Goal: Task Accomplishment & Management: Manage account settings

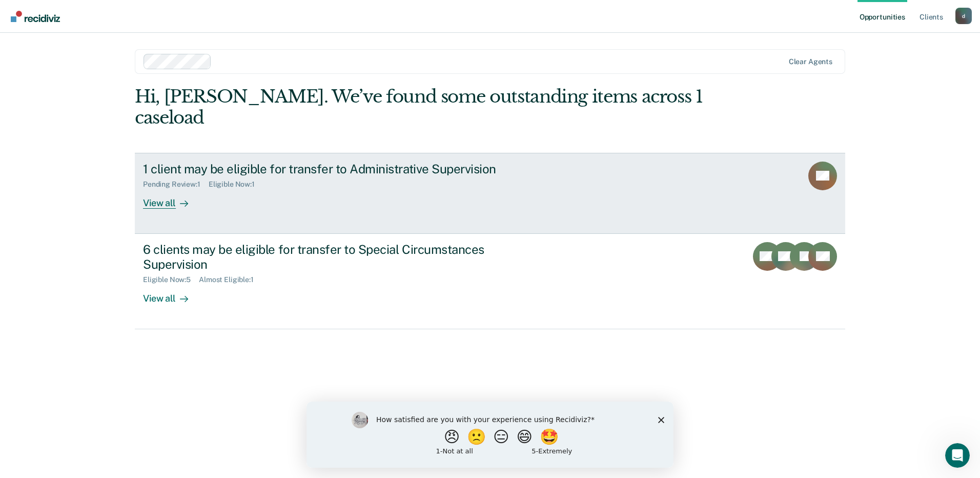
click at [424, 175] on div "1 client may be eligible for transfer to Administrative Supervision Pending Rev…" at bounding box center [335, 184] width 384 height 47
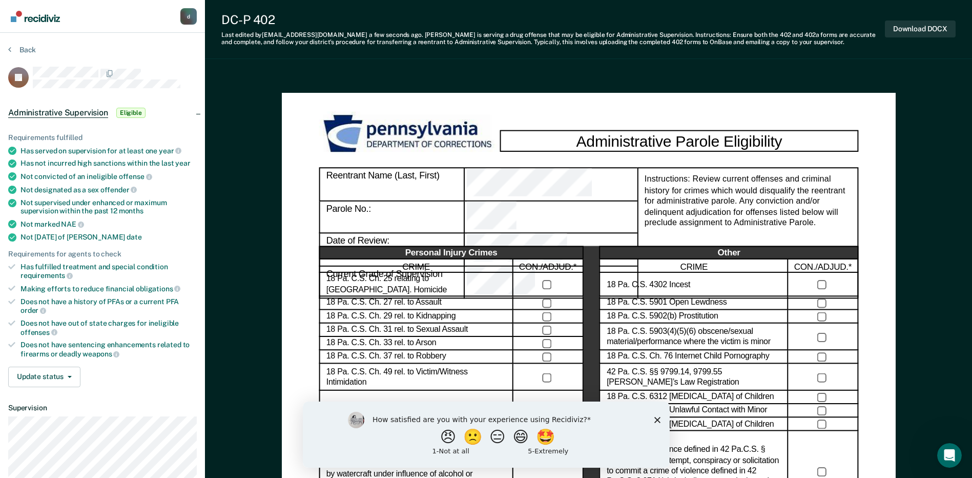
scroll to position [102, 0]
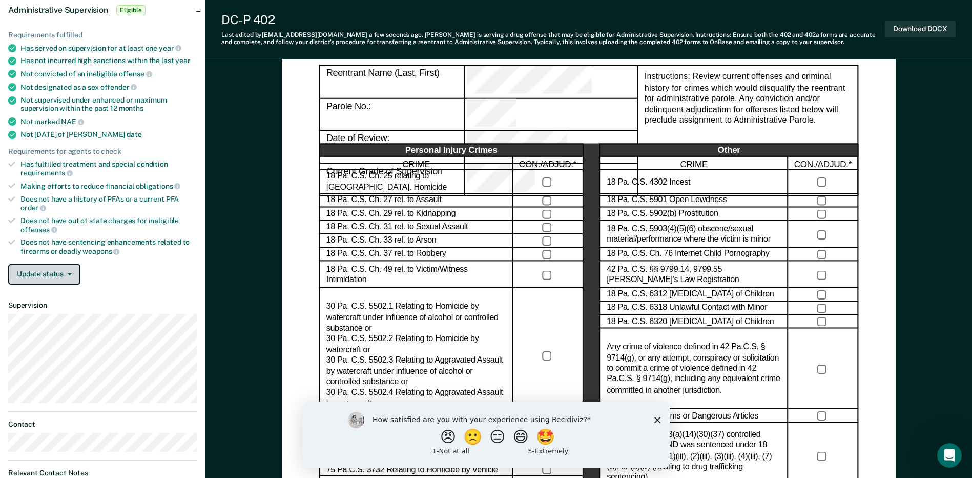
click at [66, 273] on span "button" at bounding box center [68, 274] width 8 height 2
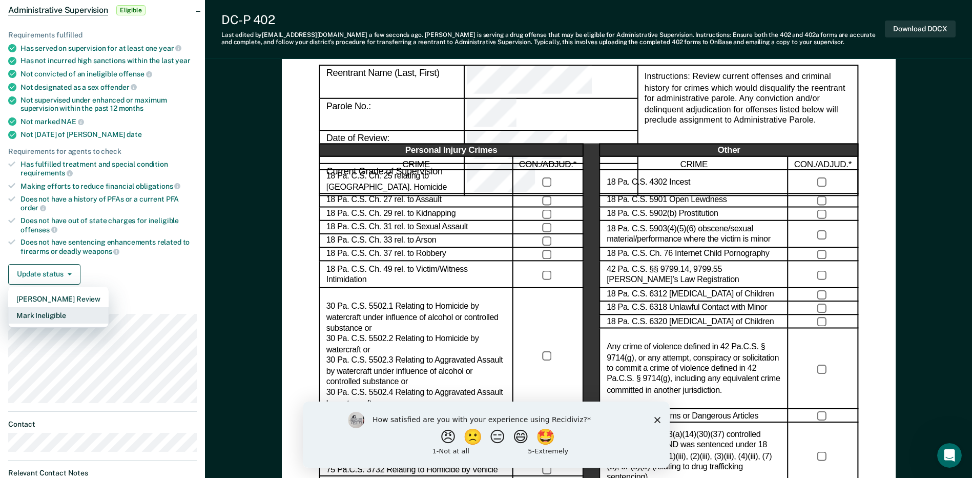
click at [72, 312] on button "Mark Ineligible" at bounding box center [58, 315] width 100 height 16
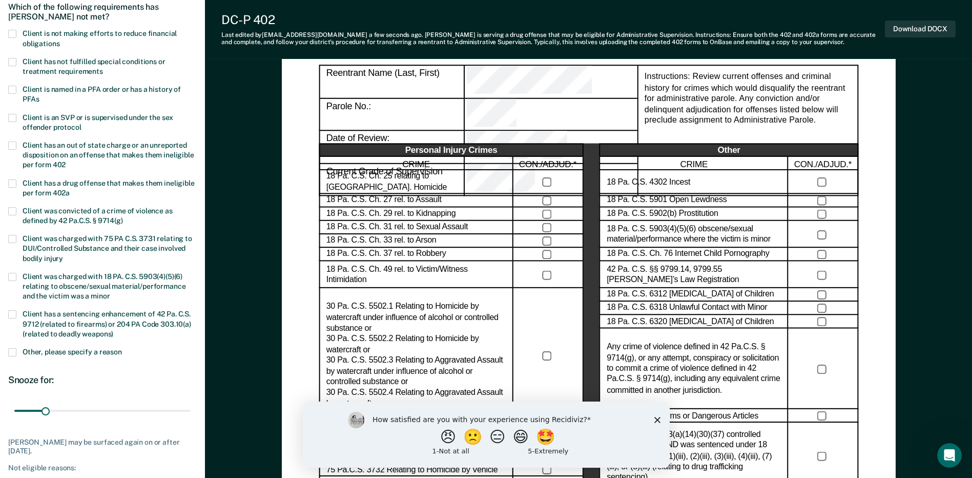
click at [41, 70] on span "Client has not fulfilled special conditions or treatment requirements" at bounding box center [94, 66] width 143 height 18
click at [103, 68] on input "Client has not fulfilled special conditions or treatment requirements" at bounding box center [103, 68] width 0 height 0
click at [28, 36] on span "Client is not making efforts to reduce financial obligations" at bounding box center [100, 38] width 154 height 18
click at [59, 40] on input "Client is not making efforts to reduce financial obligations" at bounding box center [59, 40] width 0 height 0
drag, startPoint x: 43, startPoint y: 409, endPoint x: 238, endPoint y: 409, distance: 195.7
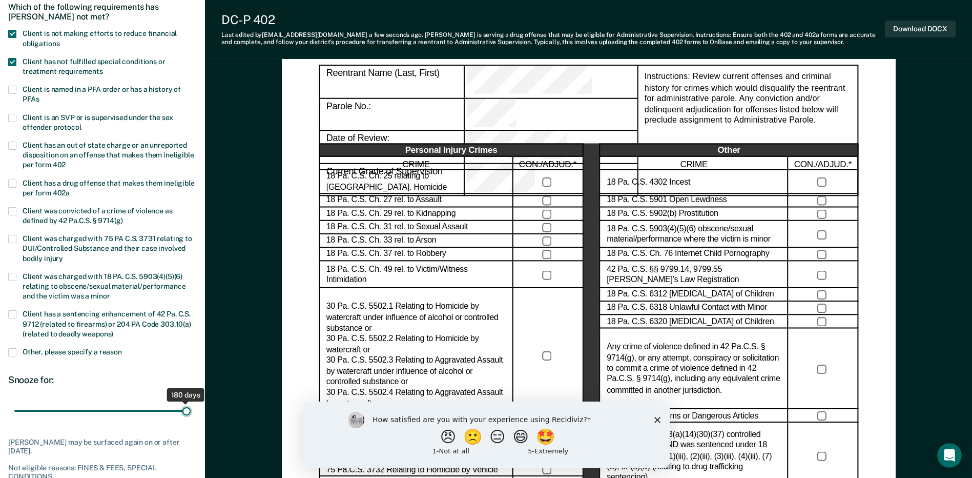
type input "180"
click at [191, 409] on input "range" at bounding box center [102, 411] width 176 height 18
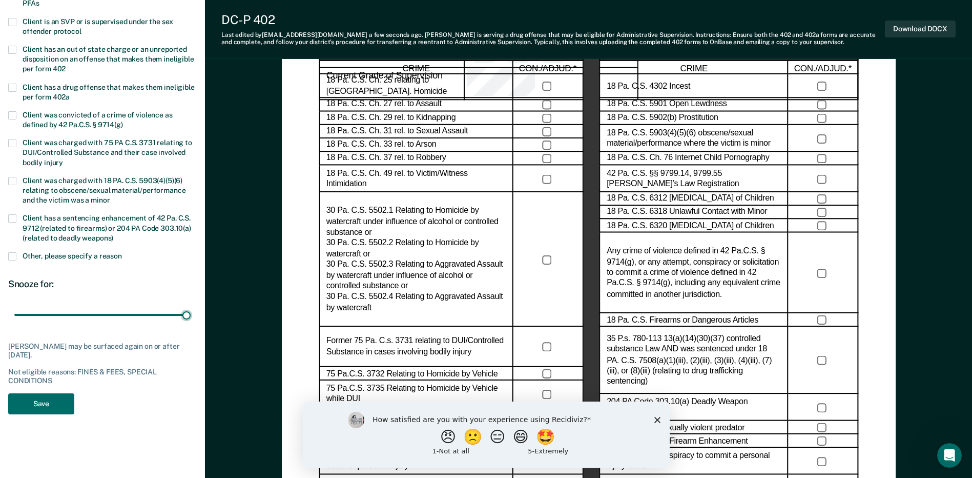
scroll to position [256, 0]
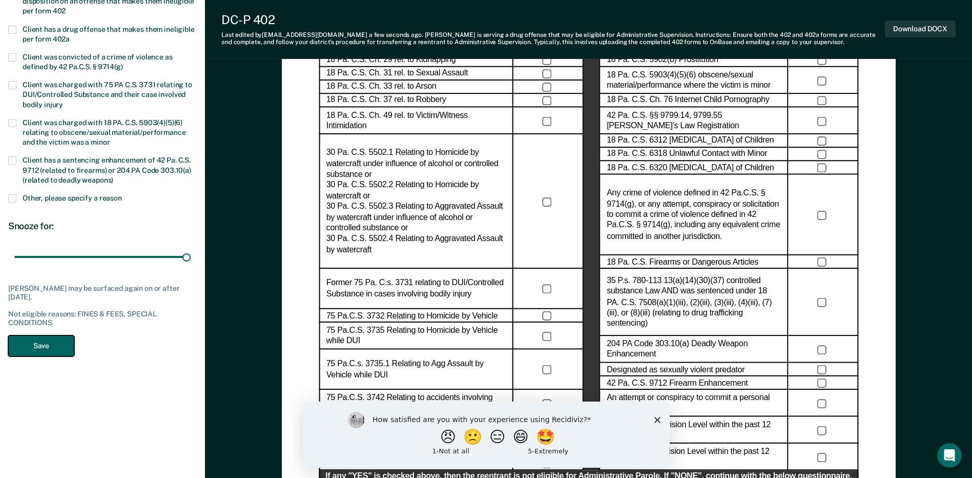
click at [44, 346] on button "Save" at bounding box center [41, 345] width 66 height 21
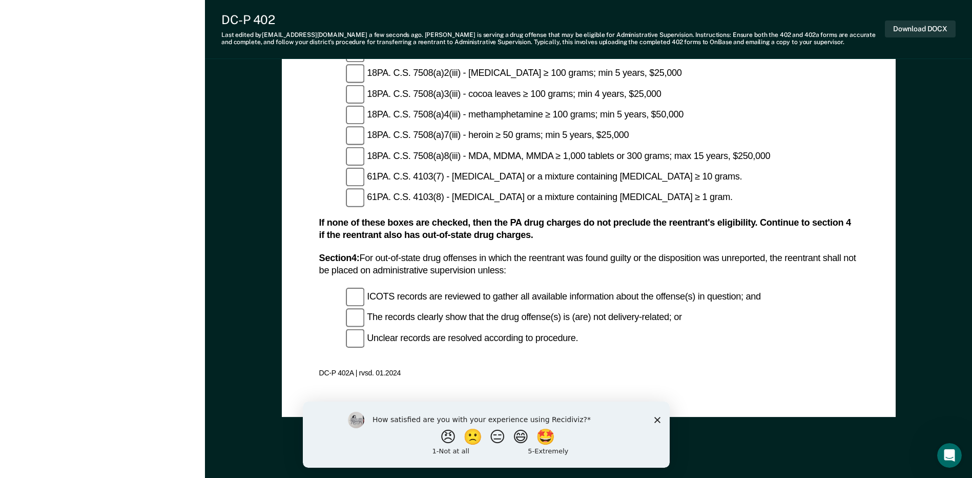
scroll to position [1307, 0]
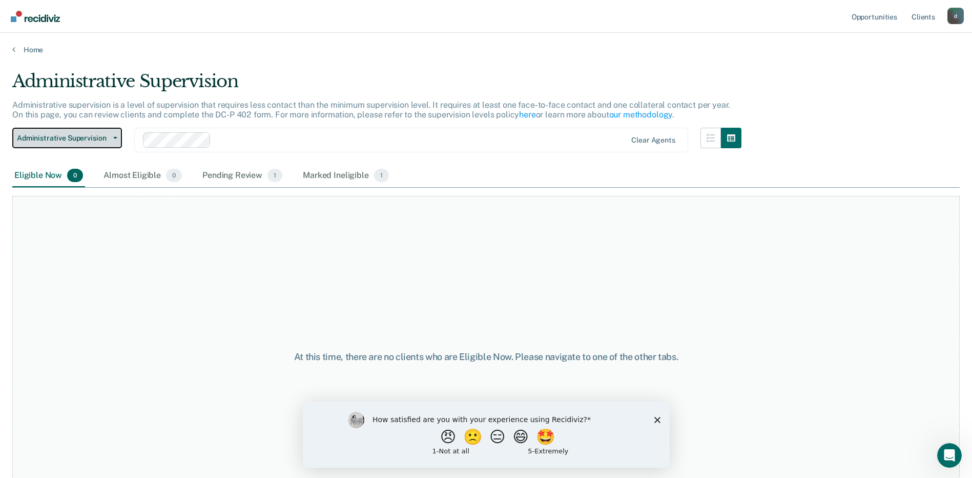
click at [94, 131] on button "Administrative Supervision" at bounding box center [67, 138] width 110 height 20
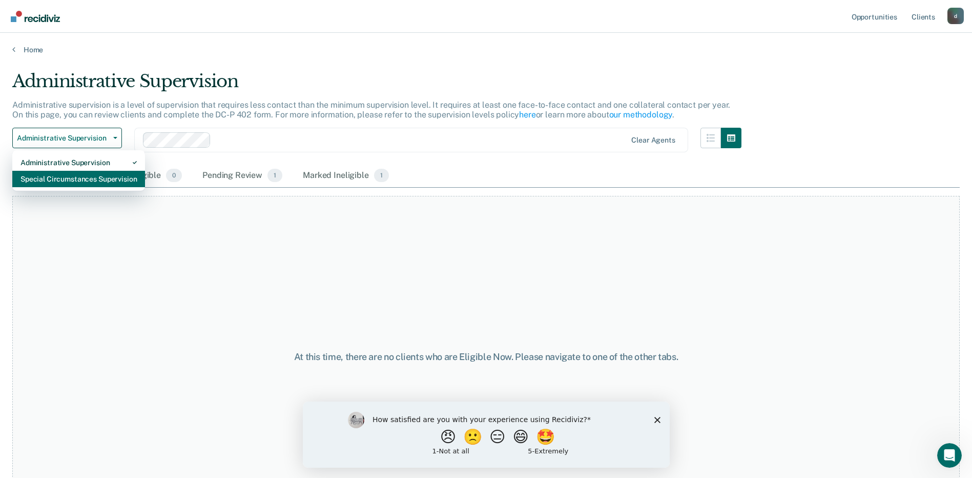
click at [89, 178] on div "Special Circumstances Supervision" at bounding box center [78, 179] width 116 height 16
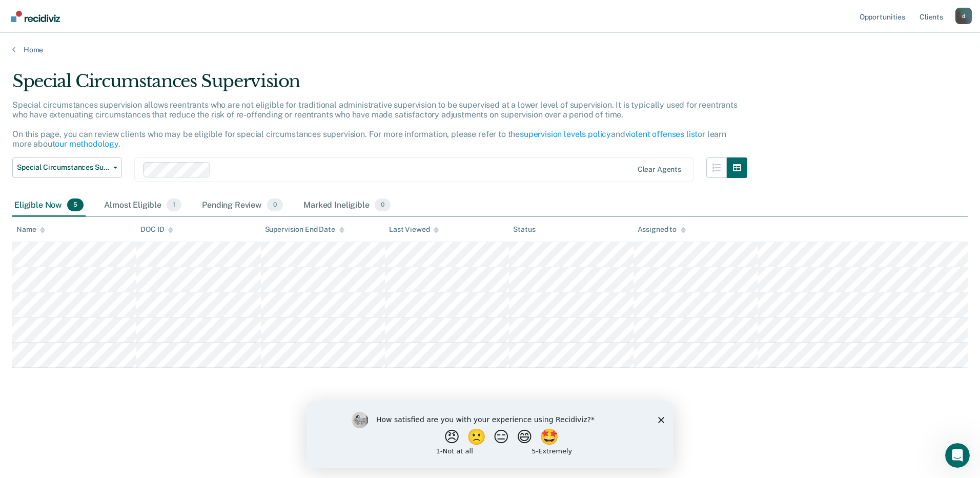
click at [661, 421] on icon "Close survey" at bounding box center [661, 419] width 6 height 6
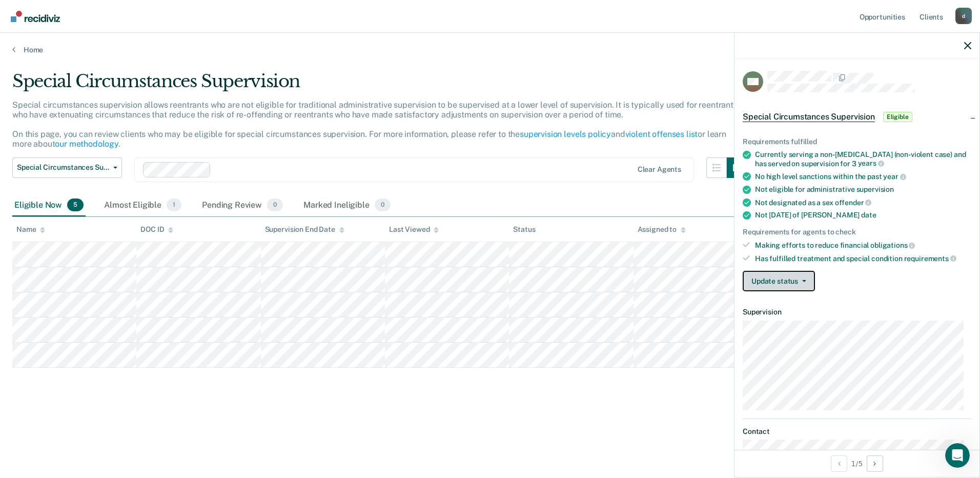
click at [789, 280] on button "Update status" at bounding box center [778, 281] width 72 height 20
click at [906, 282] on div "Update status [PERSON_NAME] Review Mark Ineligible" at bounding box center [856, 281] width 229 height 20
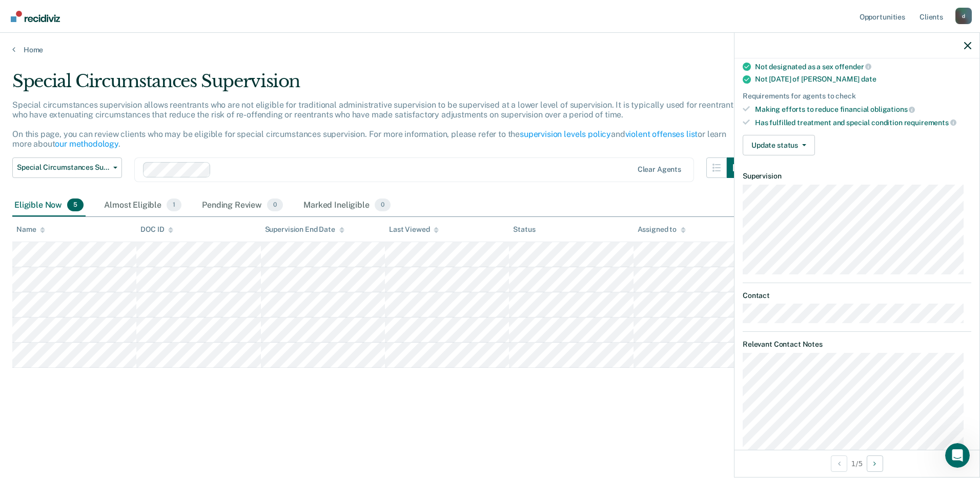
scroll to position [109, 0]
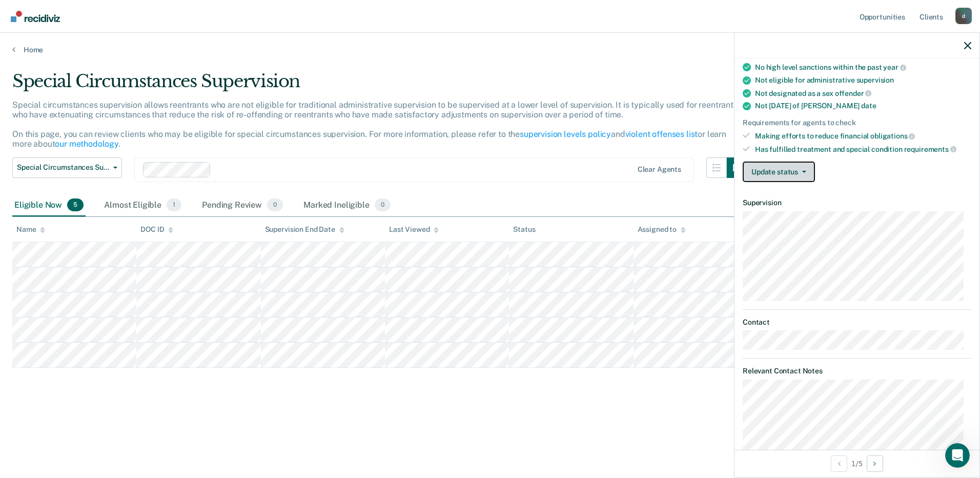
click at [797, 174] on button "Update status" at bounding box center [778, 171] width 72 height 20
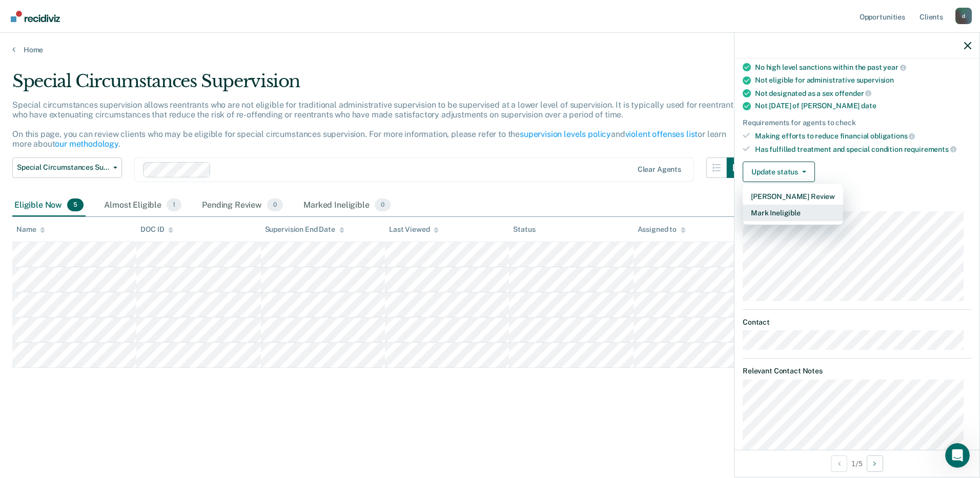
click at [796, 216] on button "Mark Ineligible" at bounding box center [792, 212] width 100 height 16
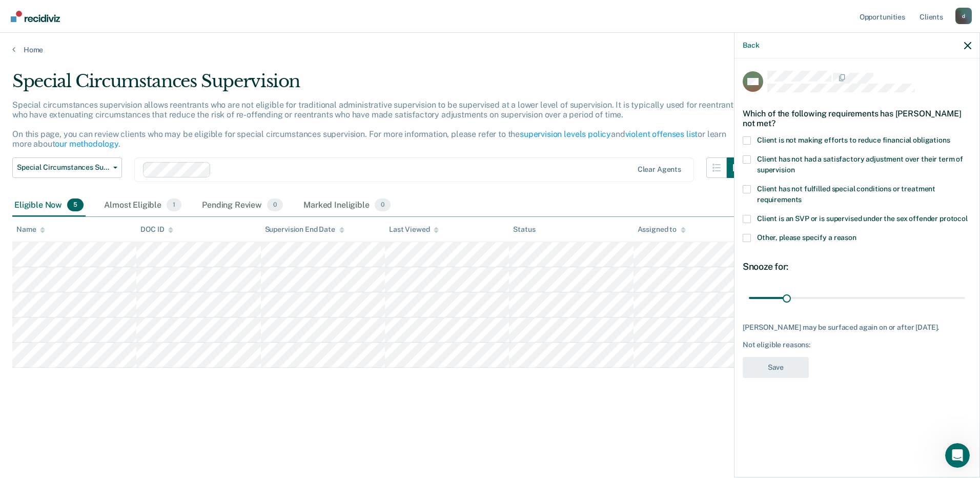
click at [757, 142] on span "Client is not making efforts to reduce financial obligations" at bounding box center [853, 140] width 193 height 8
click at [950, 136] on input "Client is not making efforts to reduce financial obligations" at bounding box center [950, 136] width 0 height 0
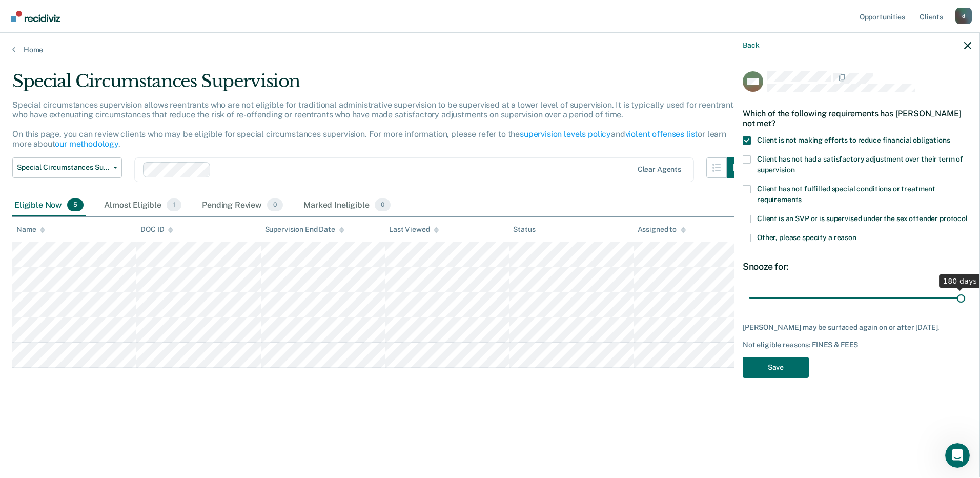
drag, startPoint x: 784, startPoint y: 295, endPoint x: 981, endPoint y: 295, distance: 196.7
type input "180"
click at [965, 295] on input "range" at bounding box center [857, 297] width 216 height 18
click at [781, 375] on button "Save" at bounding box center [775, 367] width 66 height 21
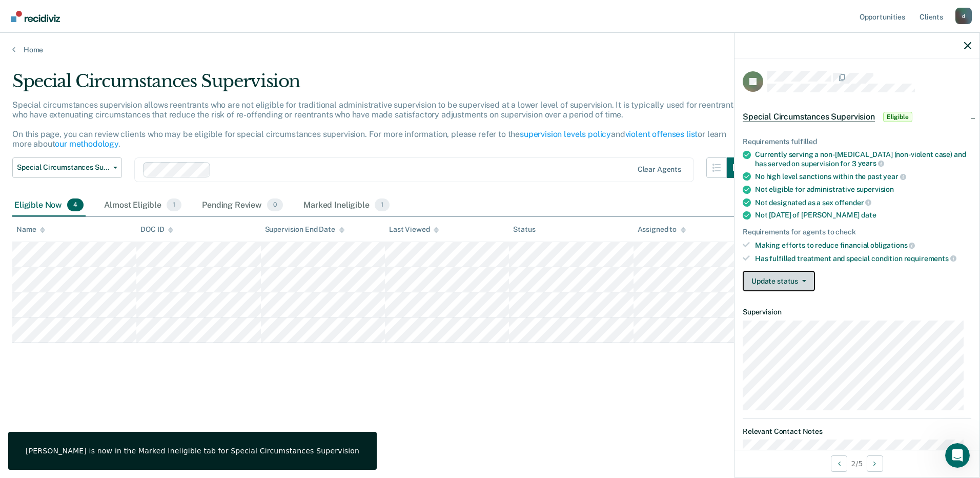
click at [783, 275] on button "Update status" at bounding box center [778, 281] width 72 height 20
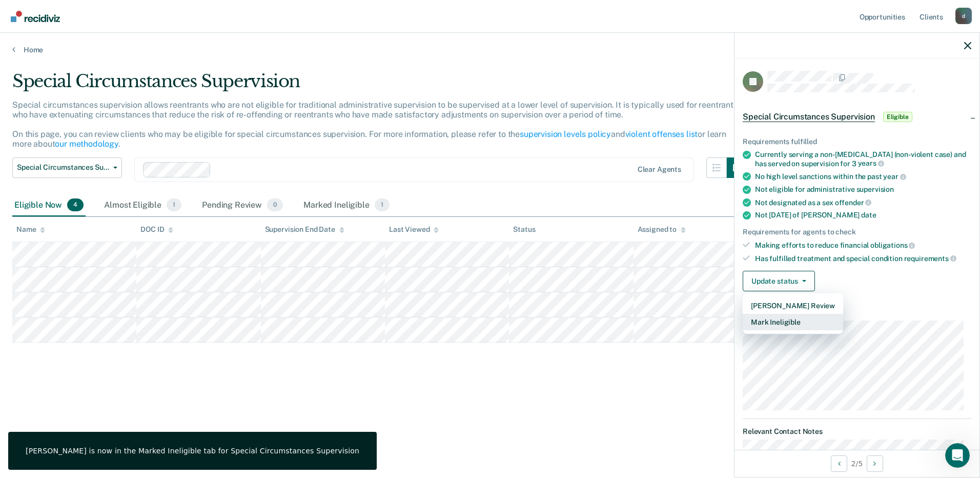
click at [784, 317] on button "Mark Ineligible" at bounding box center [792, 322] width 100 height 16
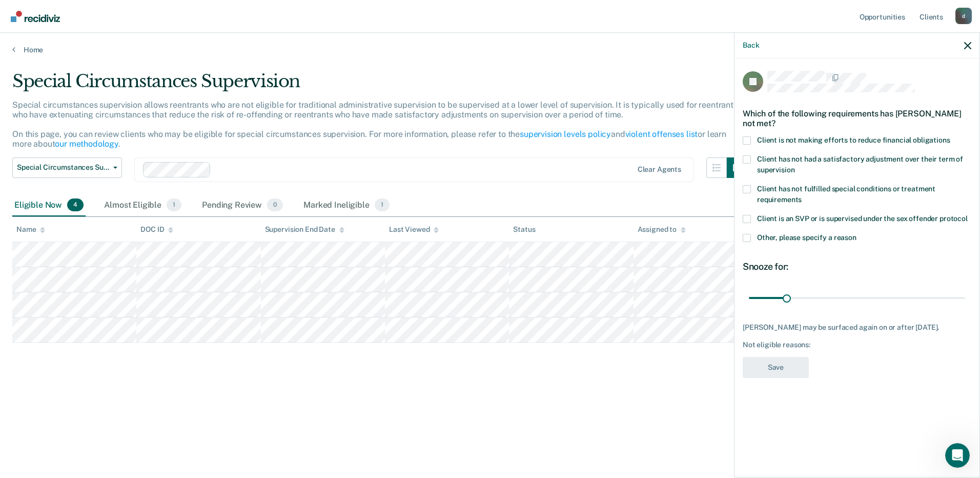
click at [751, 157] on label "Client has not had a satisfactory adjustment over their term of supervision" at bounding box center [856, 166] width 229 height 22
click at [794, 166] on input "Client has not had a satisfactory adjustment over their term of supervision" at bounding box center [794, 166] width 0 height 0
click at [745, 129] on div "Which of the following requirements has [PERSON_NAME] not met?" at bounding box center [856, 118] width 229 height 36
click at [746, 157] on span at bounding box center [746, 159] width 8 height 8
click at [794, 166] on input "Client has not had a satisfactory adjustment over their term of supervision" at bounding box center [794, 166] width 0 height 0
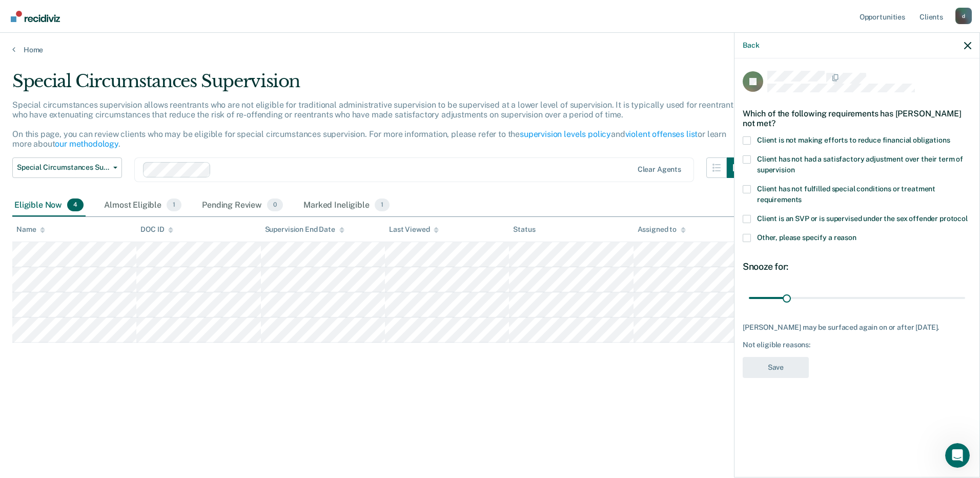
click at [747, 138] on span at bounding box center [746, 140] width 8 height 8
click at [950, 136] on input "Client is not making efforts to reduce financial obligations" at bounding box center [950, 136] width 0 height 0
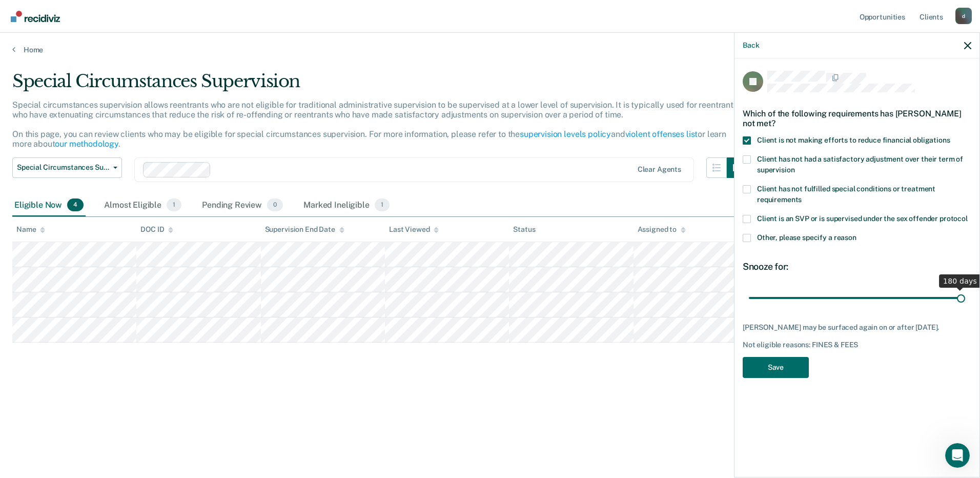
drag, startPoint x: 786, startPoint y: 296, endPoint x: 980, endPoint y: 293, distance: 194.2
type input "180"
click at [965, 293] on input "range" at bounding box center [857, 297] width 216 height 18
click at [782, 372] on button "Save" at bounding box center [775, 367] width 66 height 21
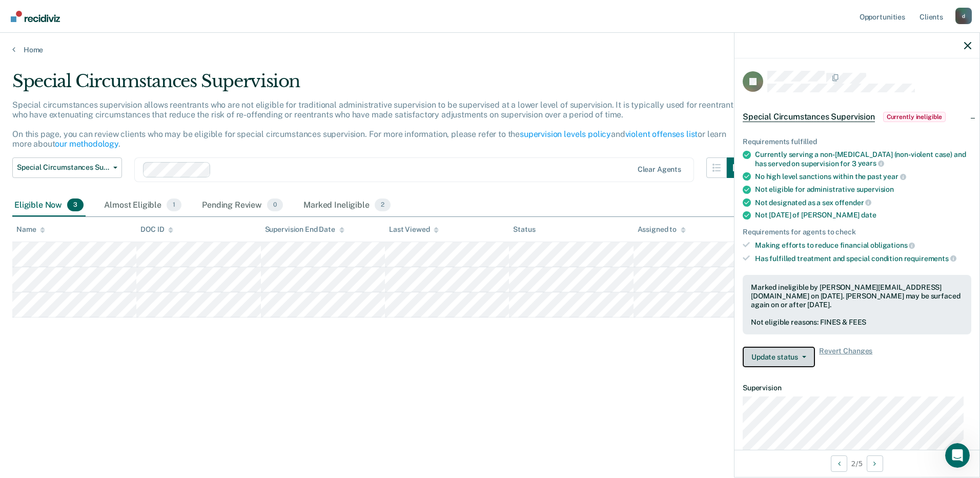
click at [786, 349] on button "Update status" at bounding box center [778, 356] width 72 height 20
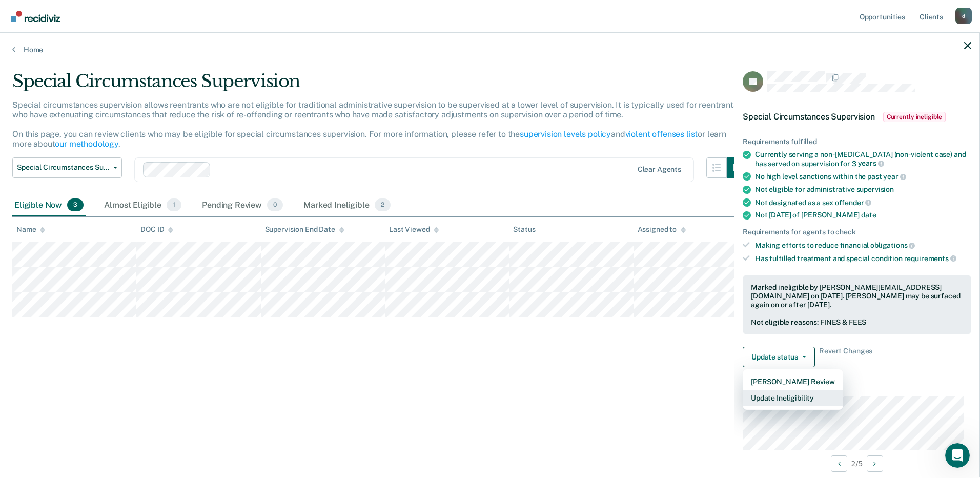
click at [794, 397] on button "Update Ineligibility" at bounding box center [792, 397] width 100 height 16
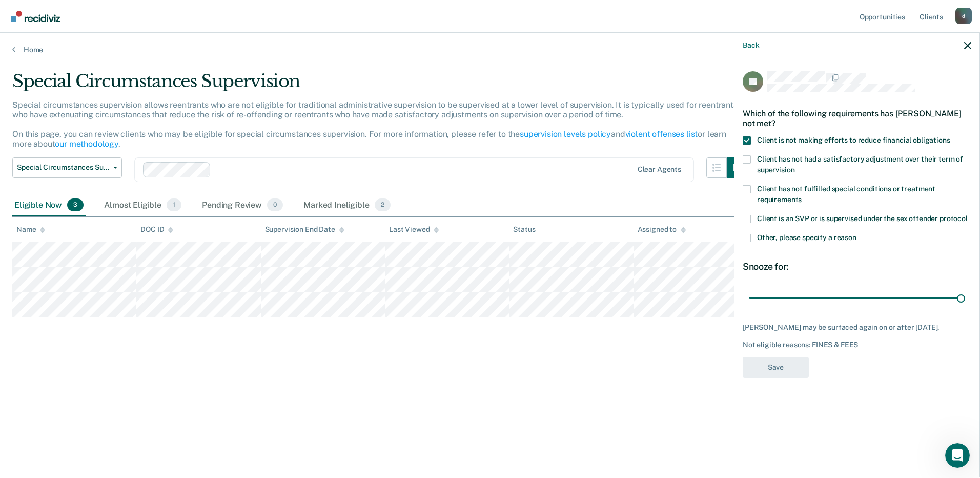
click at [573, 367] on div "Special Circumstances Supervision Special circumstances supervision allows reen…" at bounding box center [489, 236] width 955 height 330
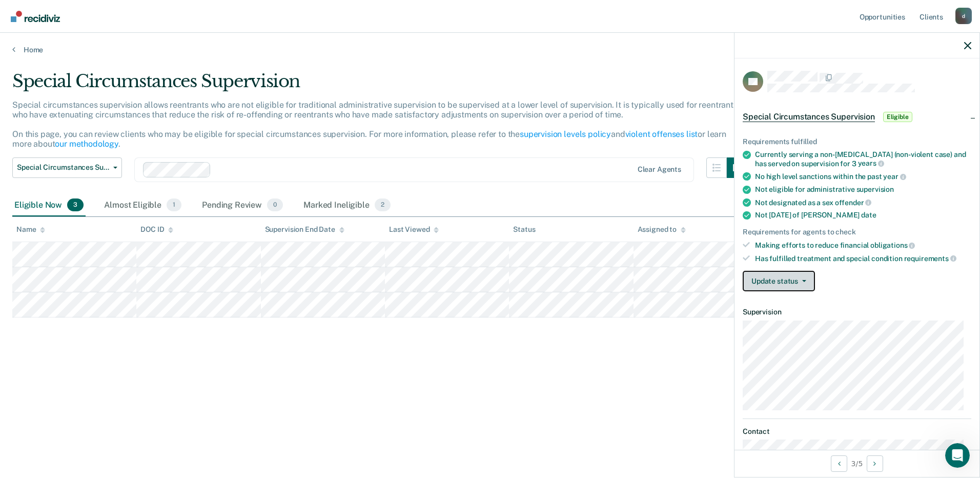
click at [796, 274] on button "Update status" at bounding box center [778, 281] width 72 height 20
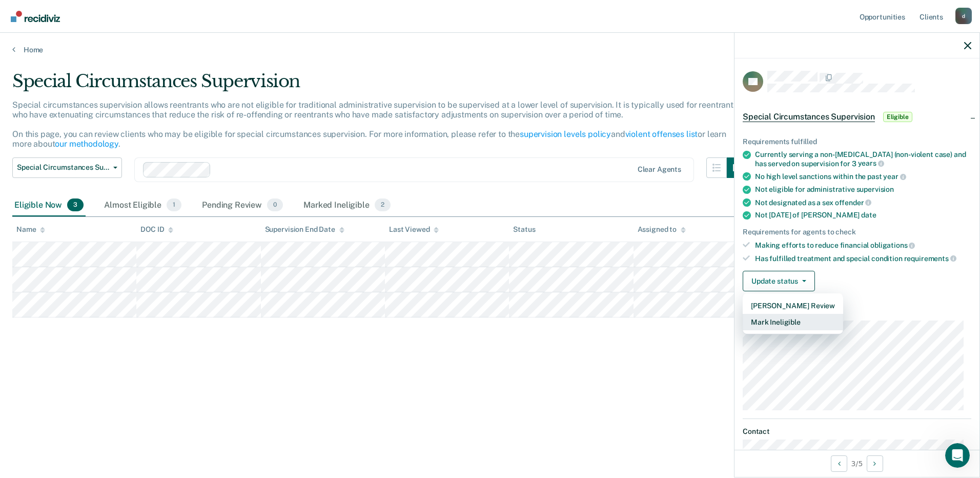
click at [794, 316] on button "Mark Ineligible" at bounding box center [792, 322] width 100 height 16
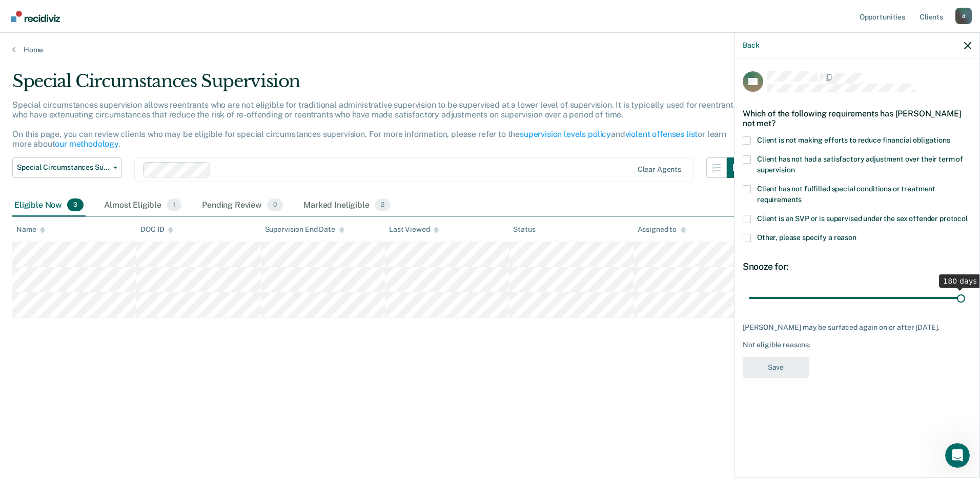
drag, startPoint x: 784, startPoint y: 300, endPoint x: 981, endPoint y: 301, distance: 197.3
type input "180"
click at [965, 301] on input "range" at bounding box center [857, 297] width 216 height 18
click at [745, 140] on span at bounding box center [746, 140] width 8 height 8
click at [950, 136] on input "Client is not making efforts to reduce financial obligations" at bounding box center [950, 136] width 0 height 0
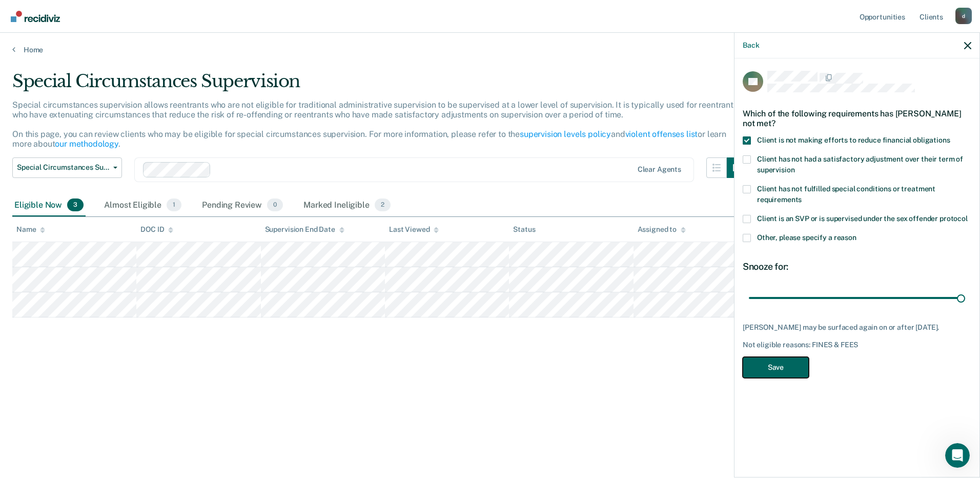
click at [784, 366] on button "Save" at bounding box center [775, 367] width 66 height 21
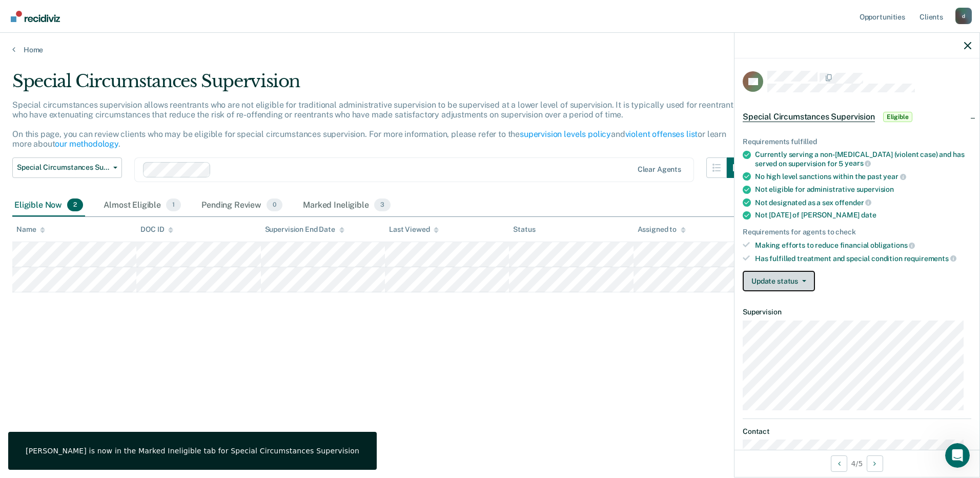
click at [799, 283] on button "Update status" at bounding box center [778, 281] width 72 height 20
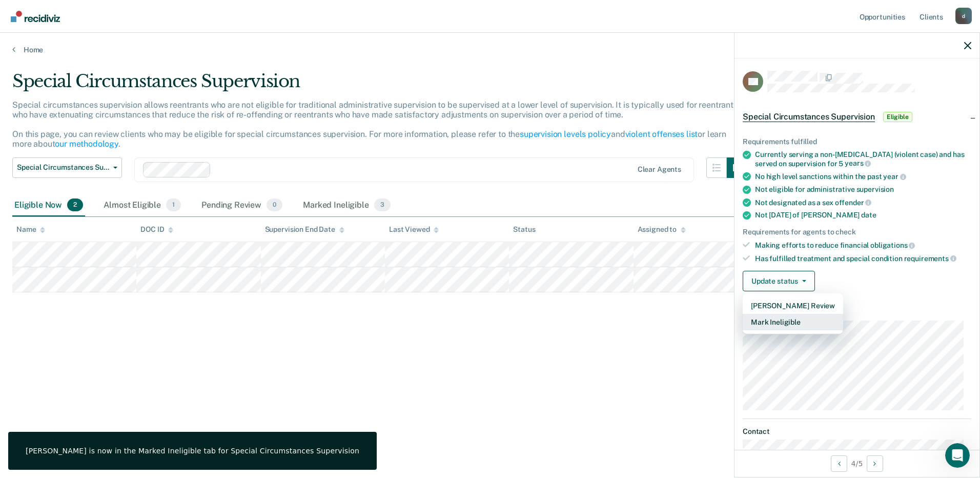
click at [801, 316] on button "Mark Ineligible" at bounding box center [792, 322] width 100 height 16
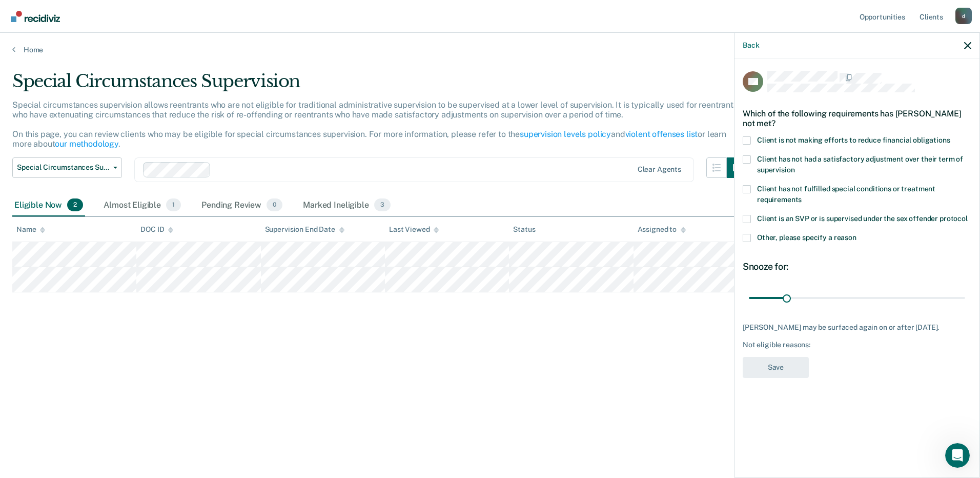
click at [779, 142] on span "Client is not making efforts to reduce financial obligations" at bounding box center [853, 140] width 193 height 8
click at [950, 136] on input "Client is not making efforts to reduce financial obligations" at bounding box center [950, 136] width 0 height 0
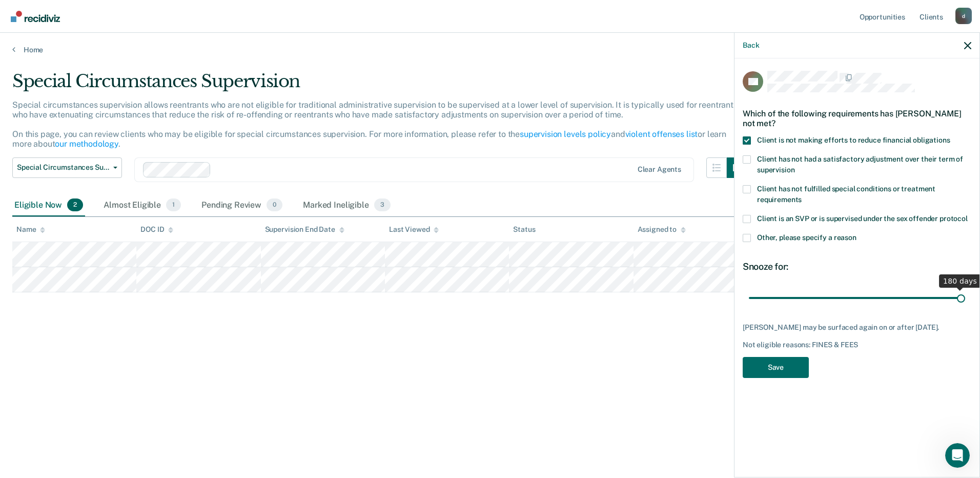
drag, startPoint x: 787, startPoint y: 294, endPoint x: 981, endPoint y: 288, distance: 194.3
type input "180"
click at [965, 288] on input "range" at bounding box center [857, 297] width 216 height 18
click at [776, 364] on button "Save" at bounding box center [775, 367] width 66 height 21
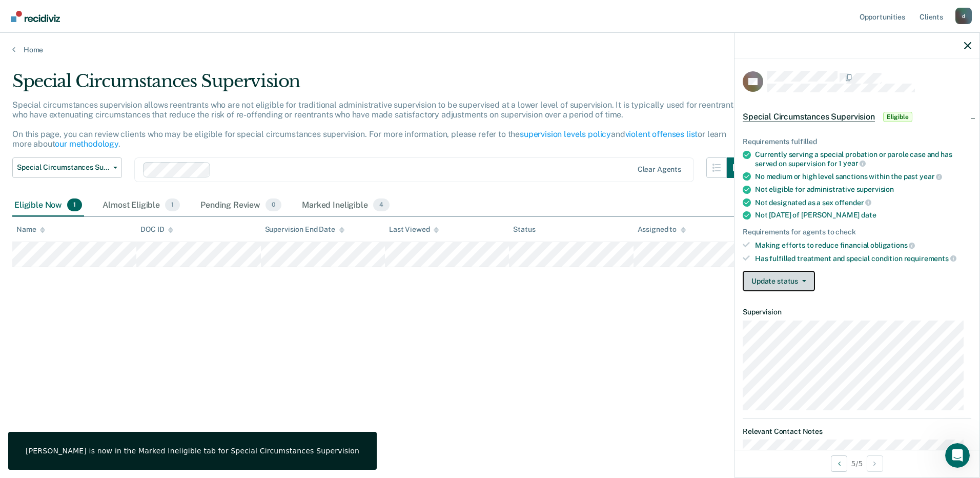
click at [798, 278] on button "Update status" at bounding box center [778, 281] width 72 height 20
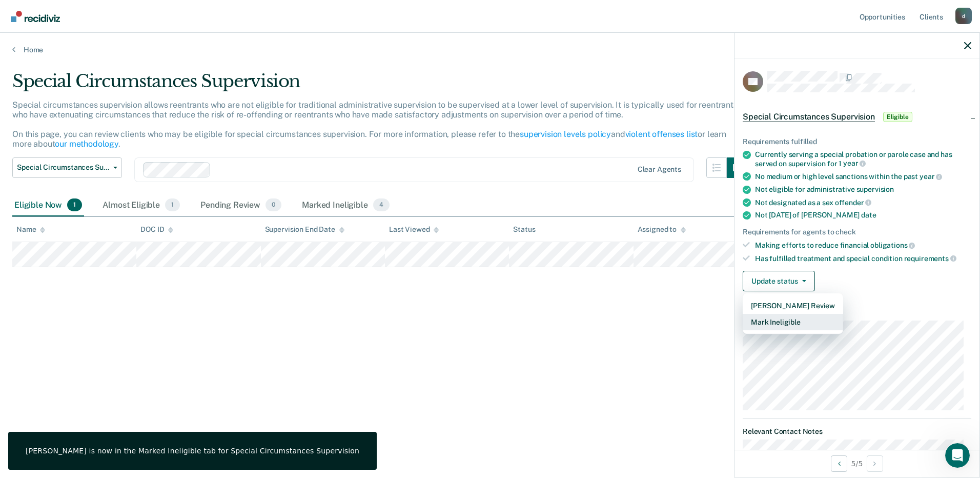
click at [799, 325] on button "Mark Ineligible" at bounding box center [792, 322] width 100 height 16
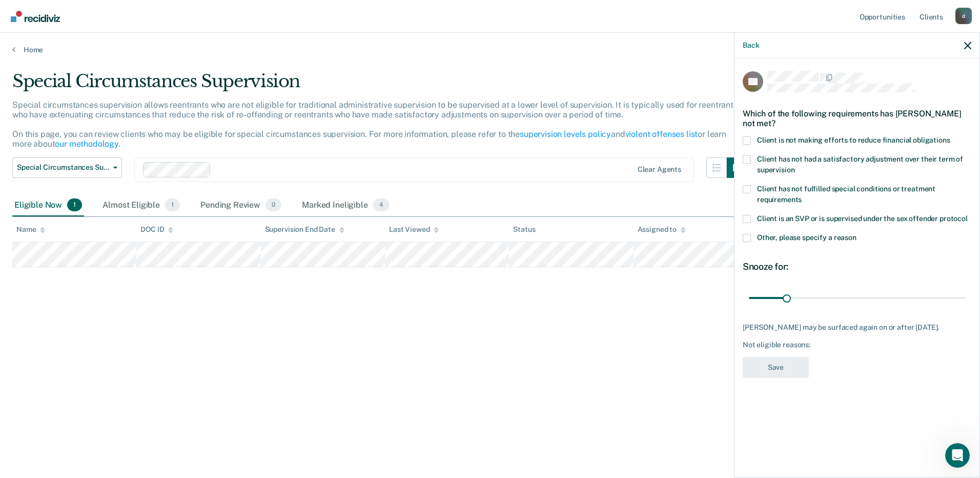
click at [784, 141] on span "Client is not making efforts to reduce financial obligations" at bounding box center [853, 140] width 193 height 8
click at [950, 136] on input "Client is not making efforts to reduce financial obligations" at bounding box center [950, 136] width 0 height 0
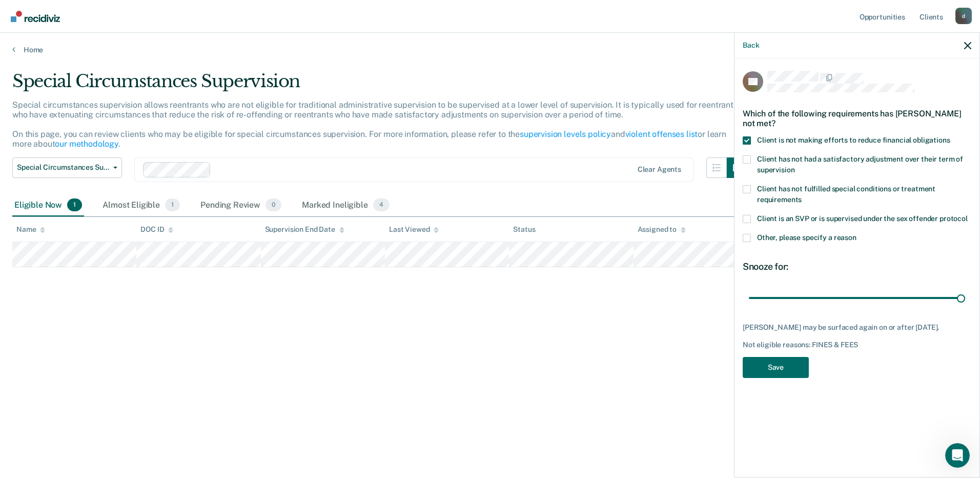
drag, startPoint x: 783, startPoint y: 297, endPoint x: 888, endPoint y: 357, distance: 120.5
type input "180"
click at [965, 297] on input "range" at bounding box center [857, 297] width 216 height 18
click at [758, 368] on button "Save" at bounding box center [775, 367] width 66 height 21
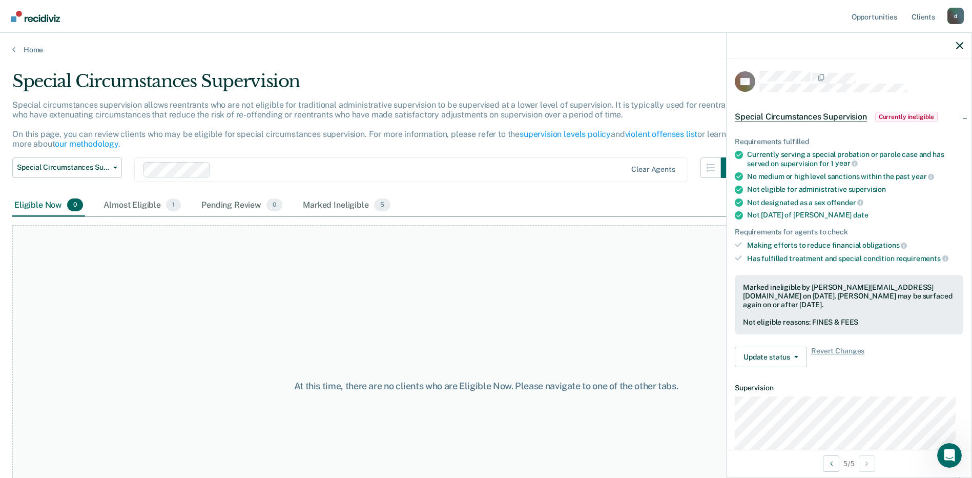
click at [548, 325] on div "At this time, there are no clients who are Eligible Now. Please navigate to one…" at bounding box center [485, 386] width 947 height 322
click at [145, 202] on div "Almost Eligible 1" at bounding box center [141, 205] width 81 height 23
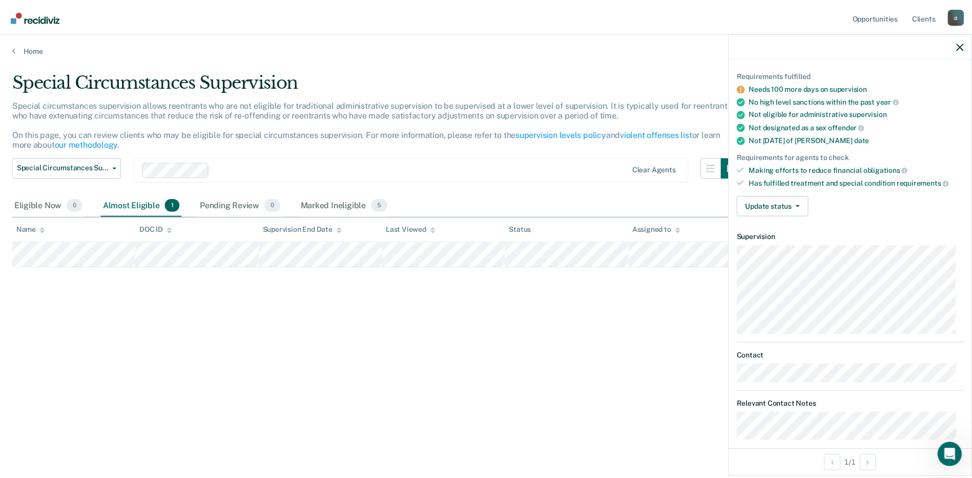
scroll to position [77, 0]
